Goal: Information Seeking & Learning: Check status

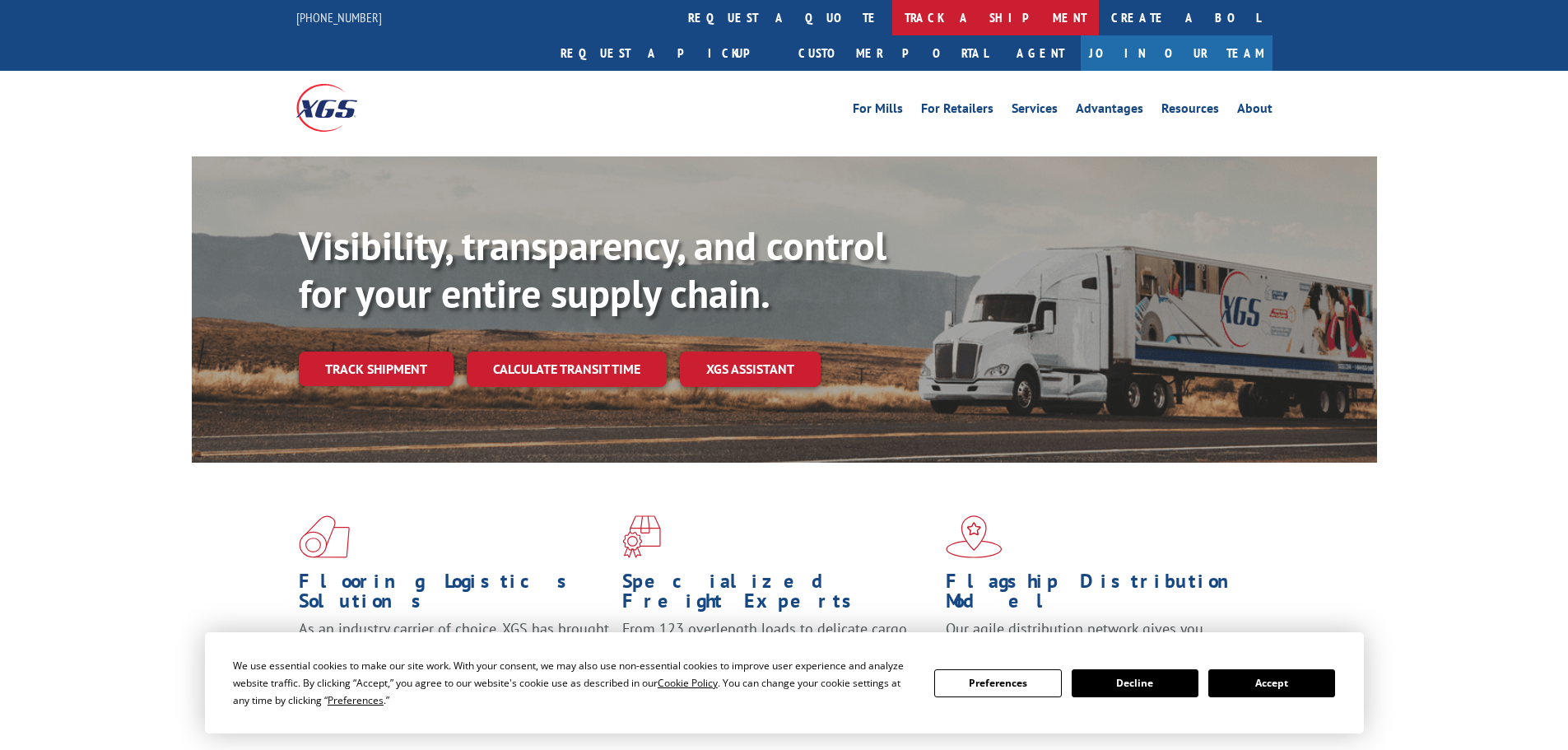
click at [892, 20] on link "track a shipment" at bounding box center [995, 18] width 206 height 36
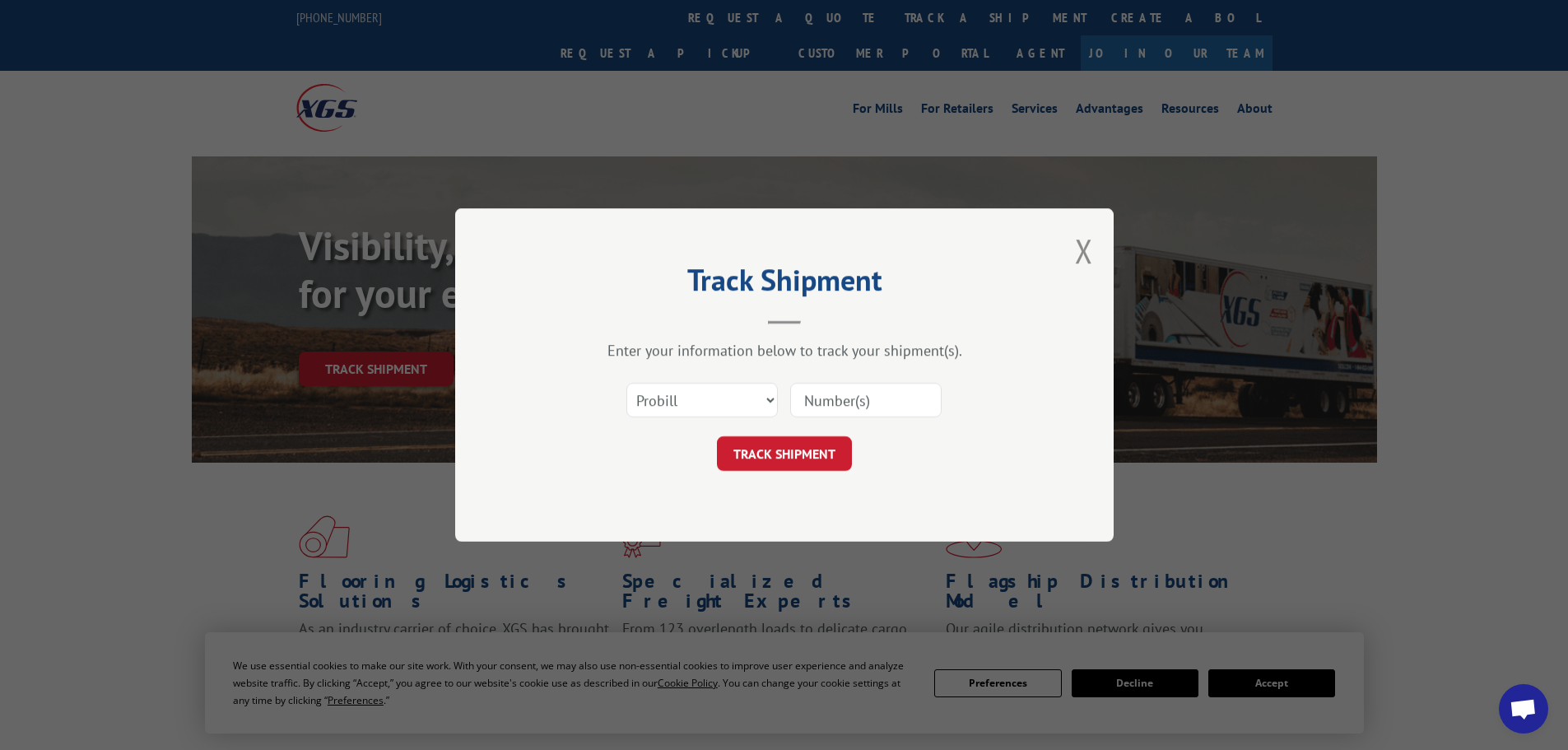
click at [904, 399] on input at bounding box center [865, 399] width 152 height 35
type input "16949603"
click at [718, 436] on button "TRACK SHIPMENT" at bounding box center [785, 453] width 135 height 35
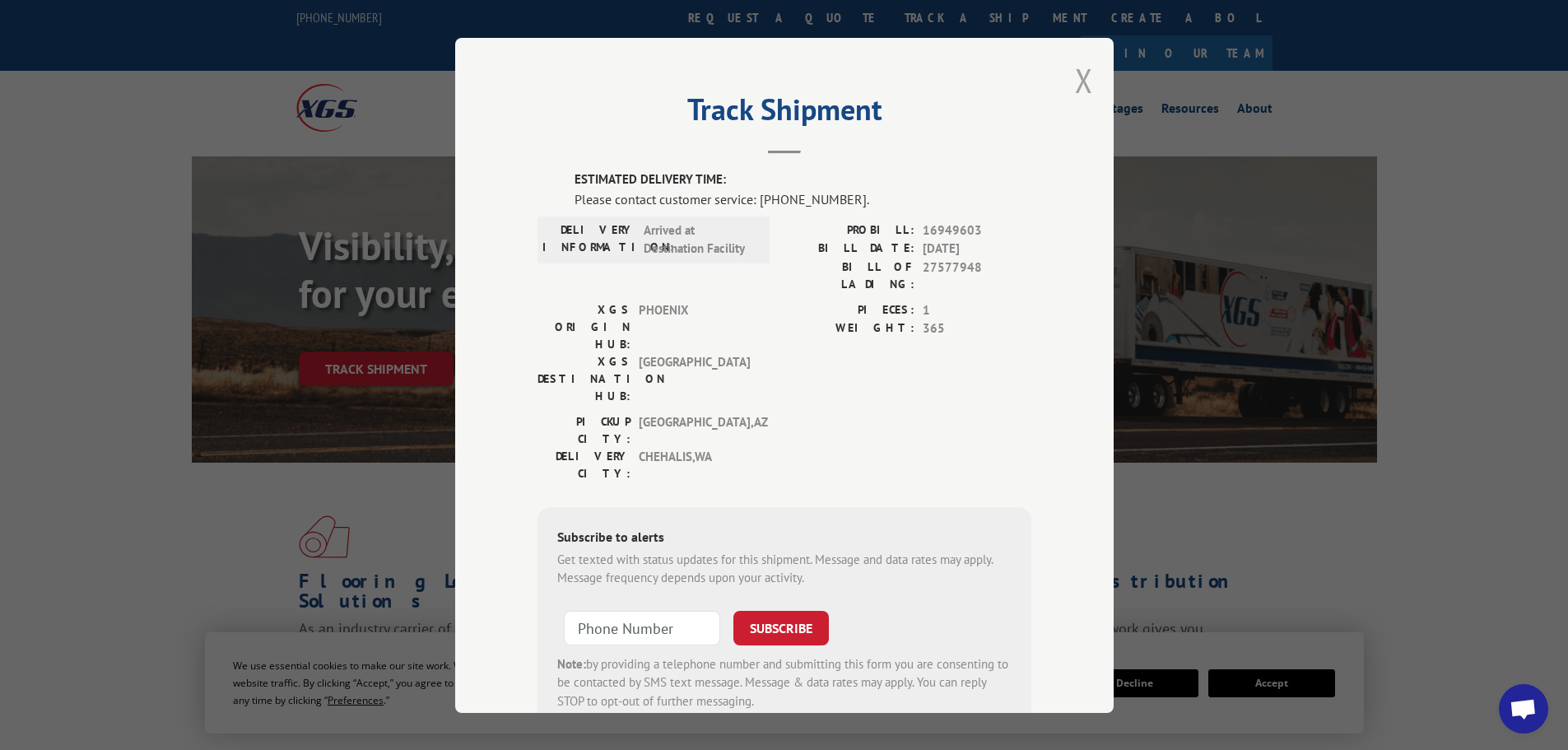
click at [1077, 83] on button "Close modal" at bounding box center [1084, 80] width 18 height 44
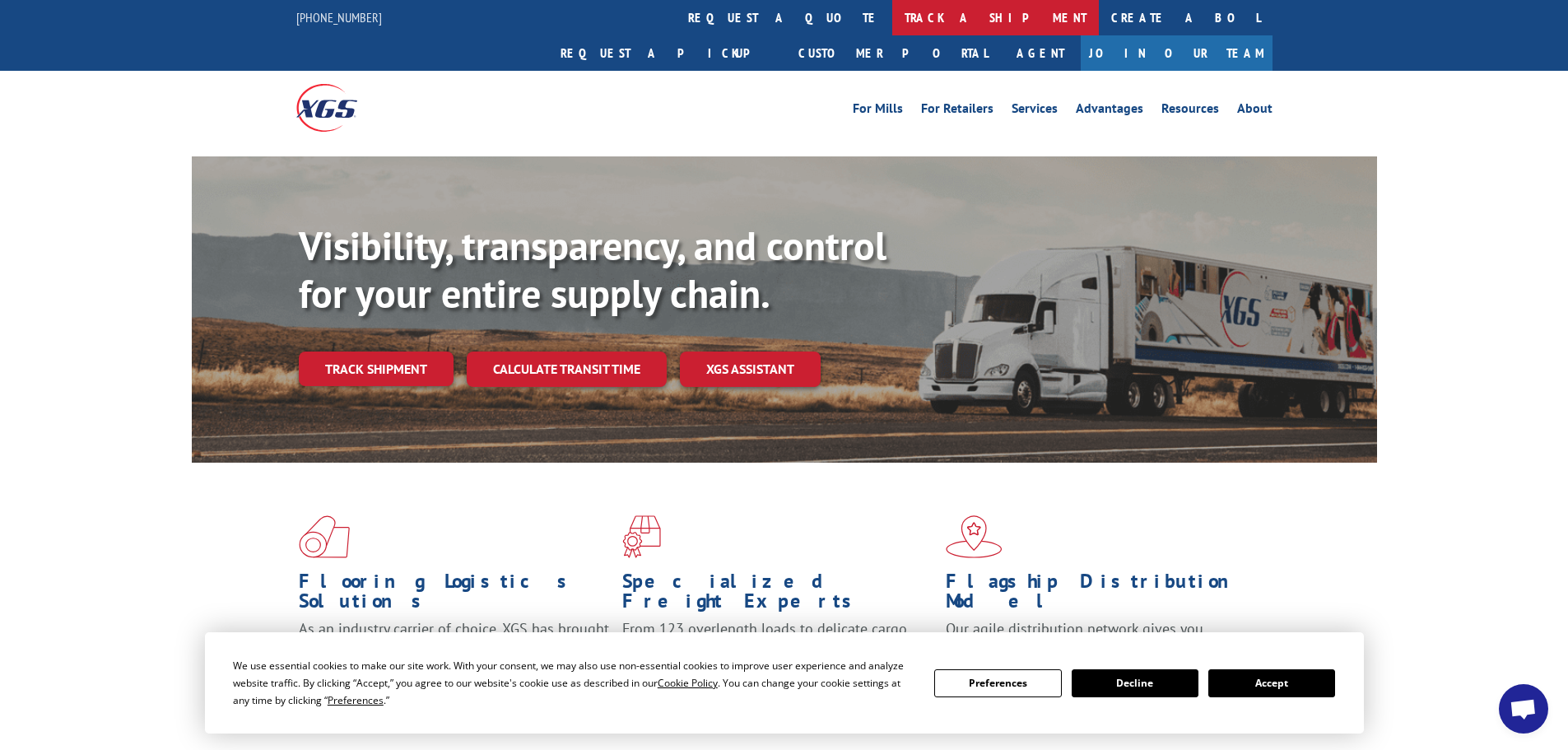
click at [892, 15] on link "track a shipment" at bounding box center [995, 18] width 206 height 36
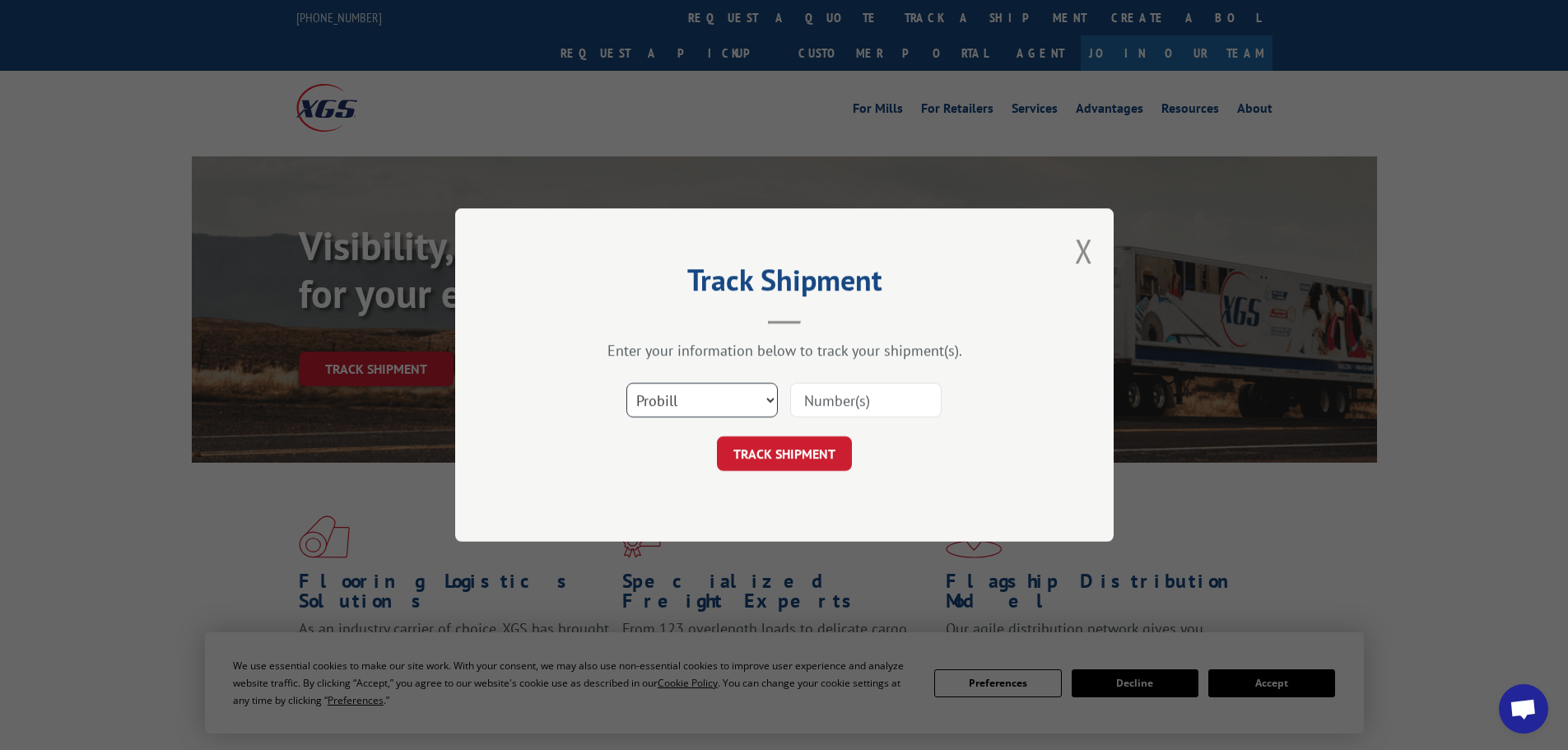
click at [678, 393] on select "Select category... Probill BOL PO" at bounding box center [702, 399] width 152 height 35
select select "po"
click at [626, 382] on select "Select category... Probill BOL PO" at bounding box center [702, 399] width 152 height 35
click at [831, 402] on input at bounding box center [865, 399] width 152 height 35
type input "40567801"
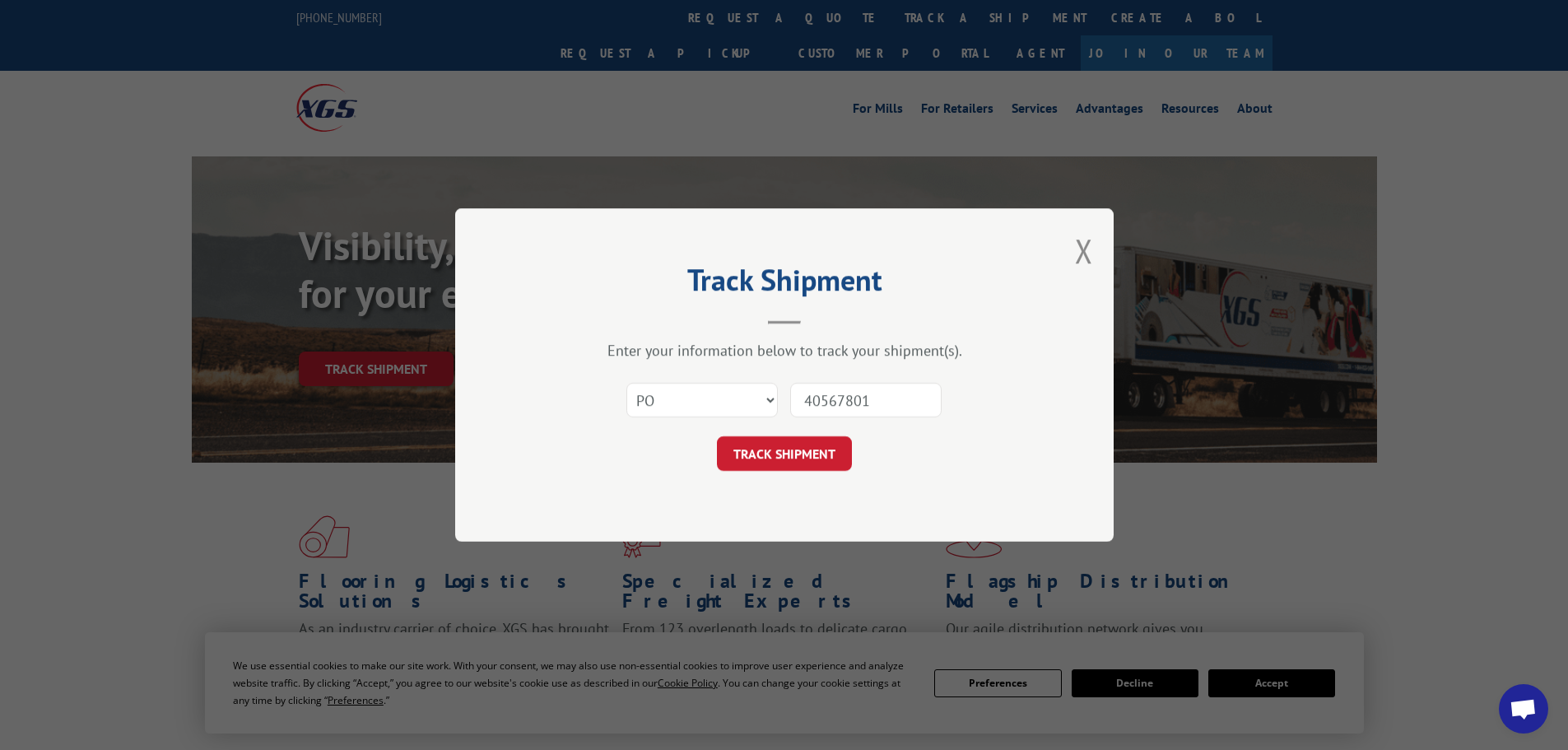
click at [718, 436] on button "TRACK SHIPMENT" at bounding box center [785, 453] width 135 height 35
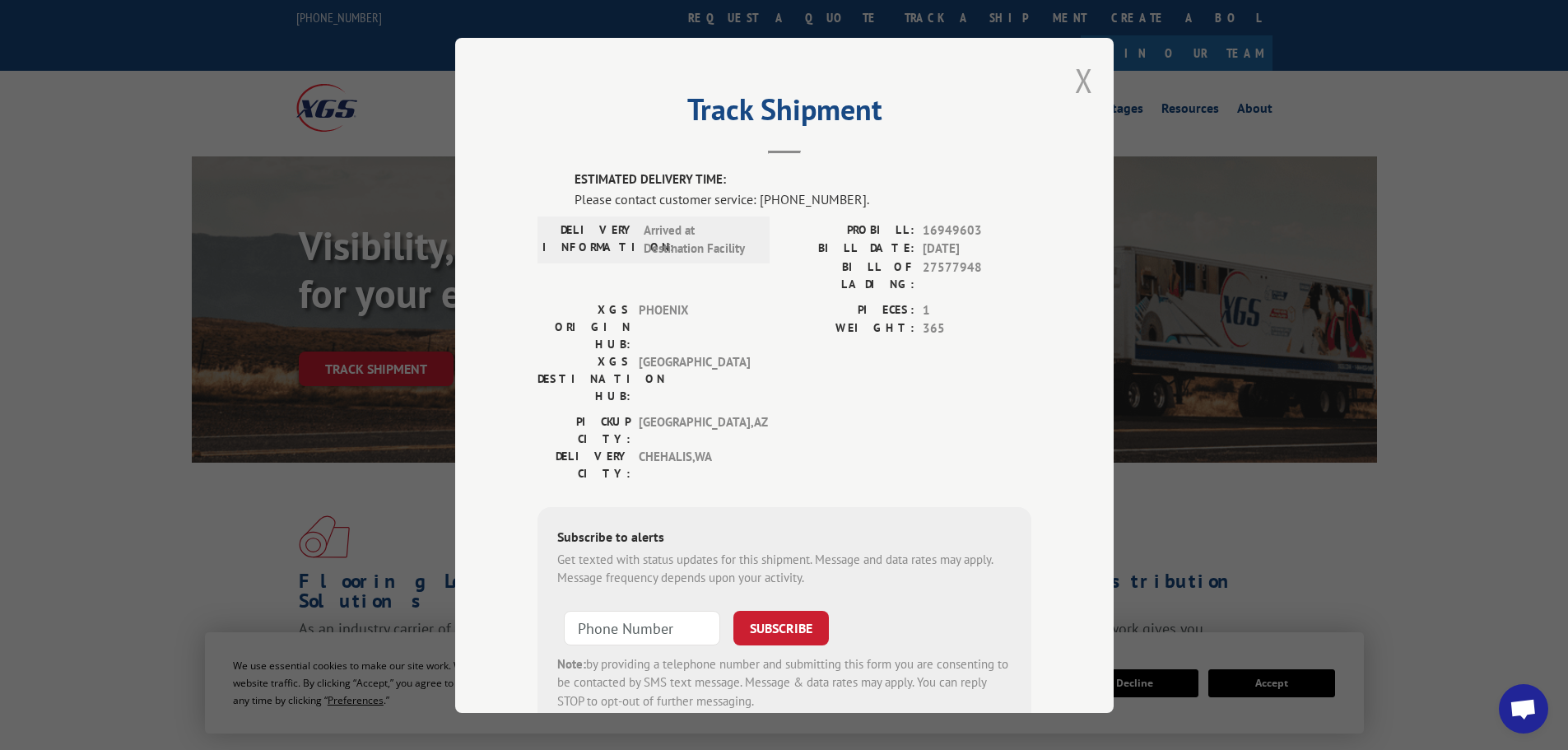
click at [1075, 85] on button "Close modal" at bounding box center [1084, 80] width 18 height 44
